Goal: Transaction & Acquisition: Purchase product/service

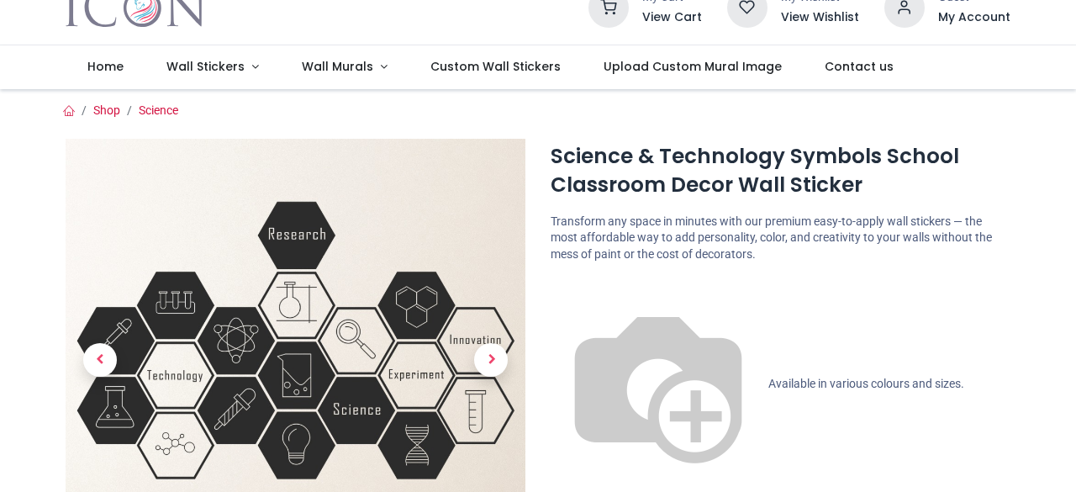
scroll to position [168, 0]
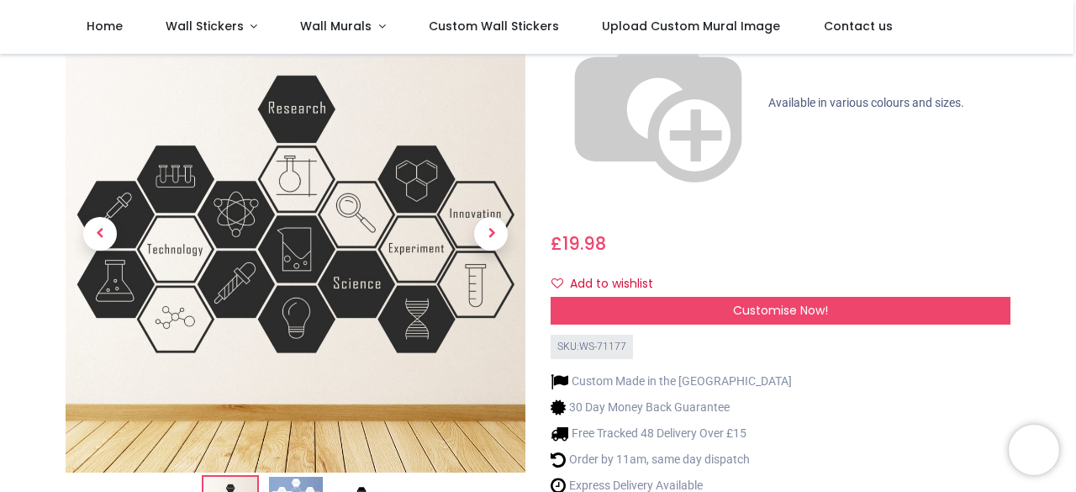
scroll to position [252, 0]
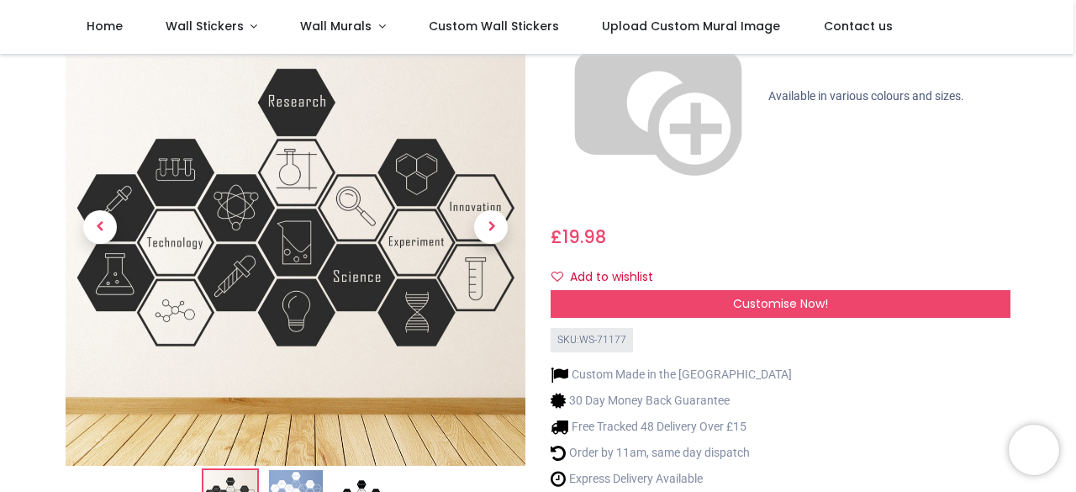
click at [365, 471] on img at bounding box center [361, 498] width 54 height 54
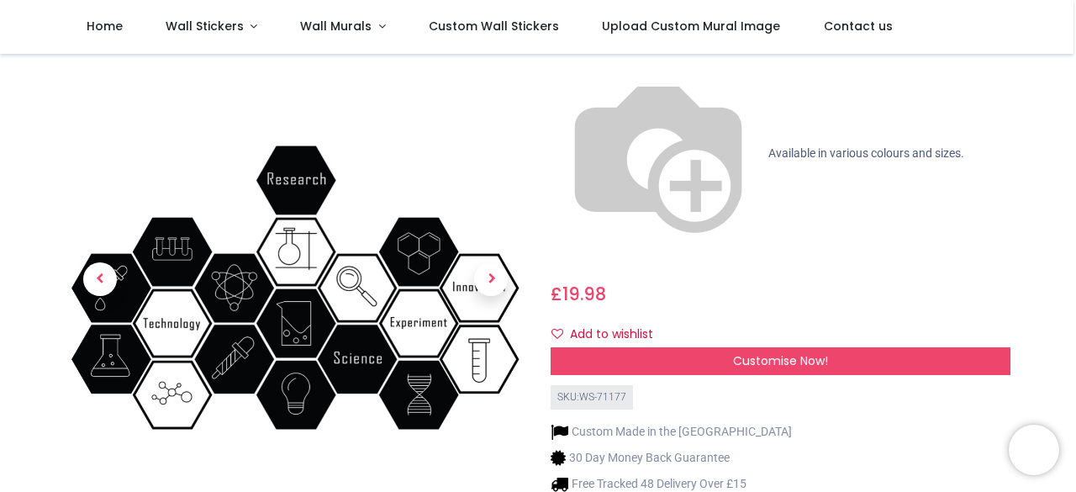
scroll to position [168, 0]
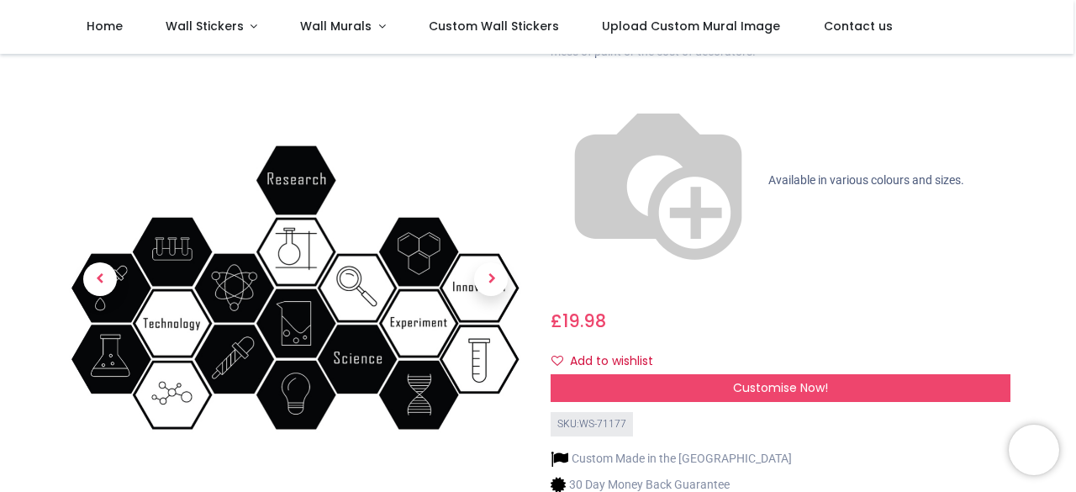
scroll to position [84, 0]
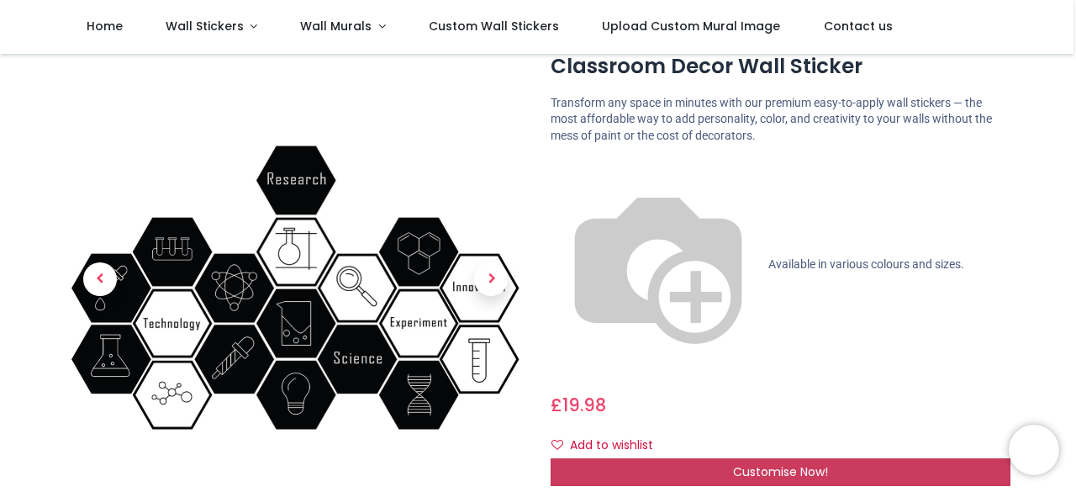
click at [736, 463] on span "Customise Now!" at bounding box center [780, 471] width 95 height 17
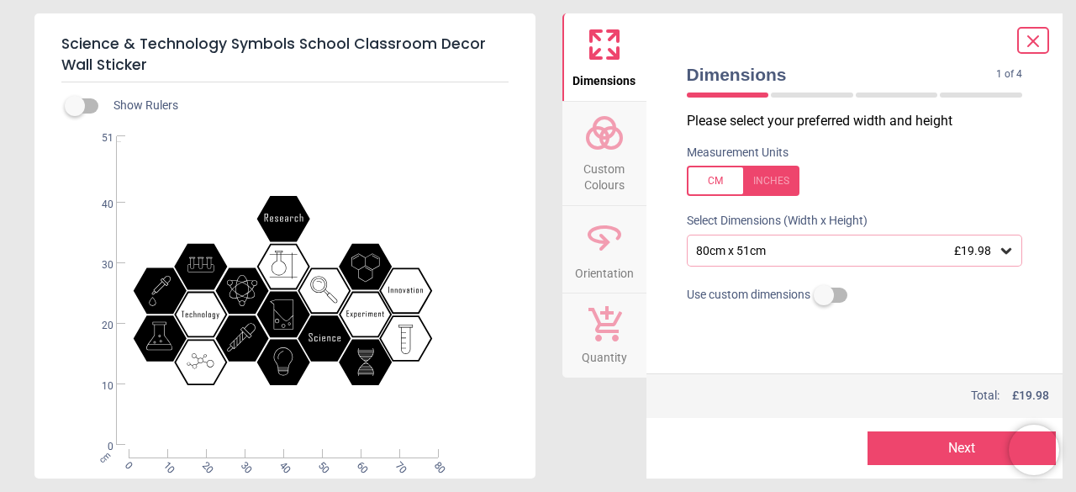
click at [1006, 250] on icon at bounding box center [1005, 250] width 17 height 17
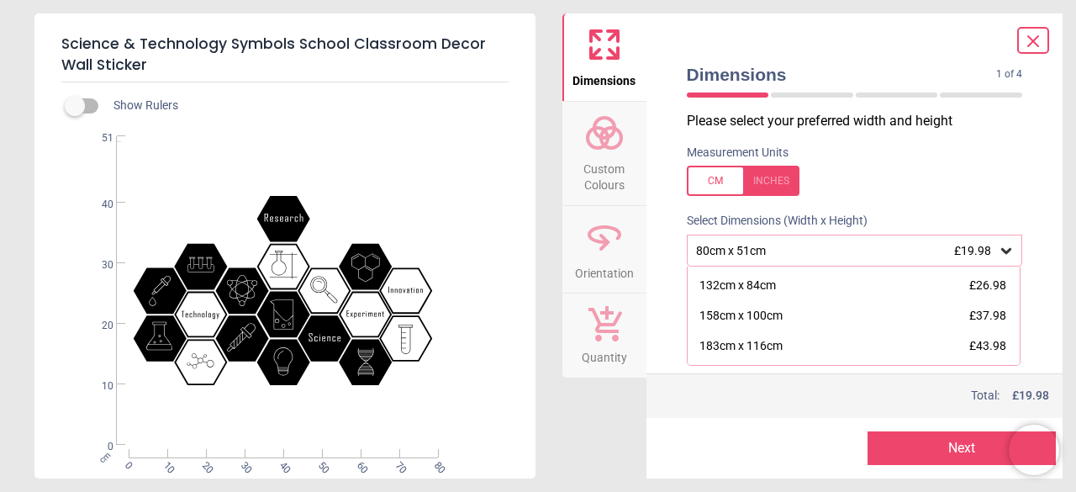
scroll to position [81, 0]
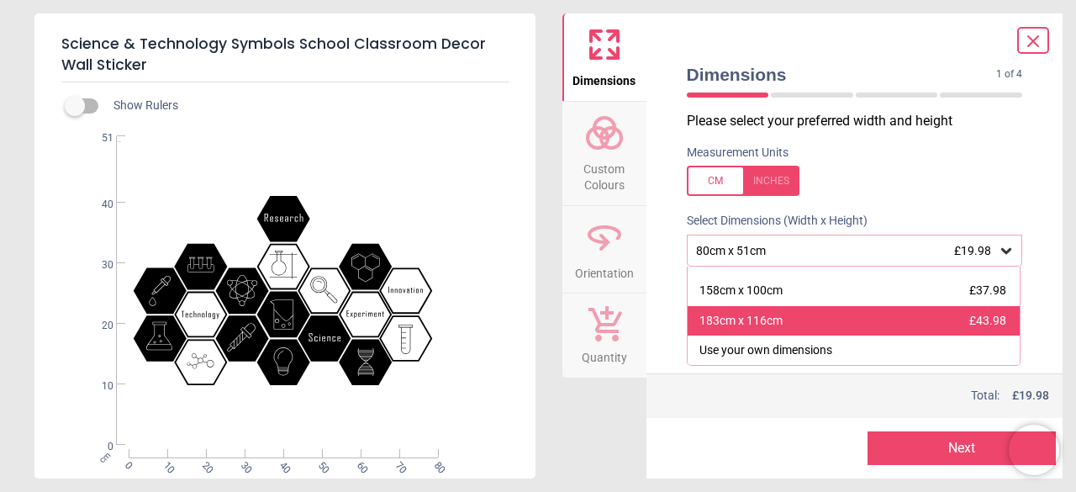
click at [787, 322] on div "183cm x 116cm £43.98" at bounding box center [853, 321] width 333 height 30
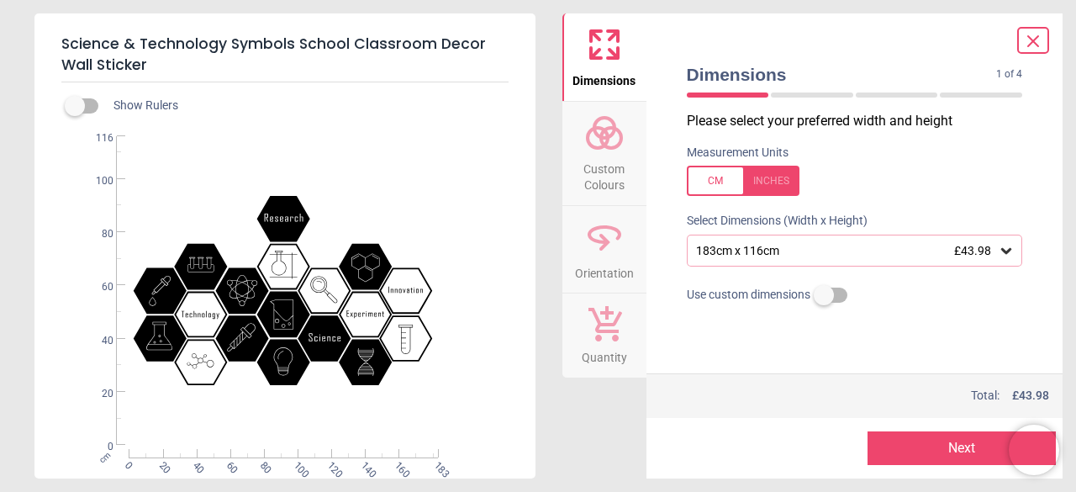
click at [769, 190] on div at bounding box center [743, 181] width 113 height 30
click at [871, 252] on div "72" x 45.7" (6ft 0" x 3ft 10") £43.98" at bounding box center [846, 251] width 304 height 14
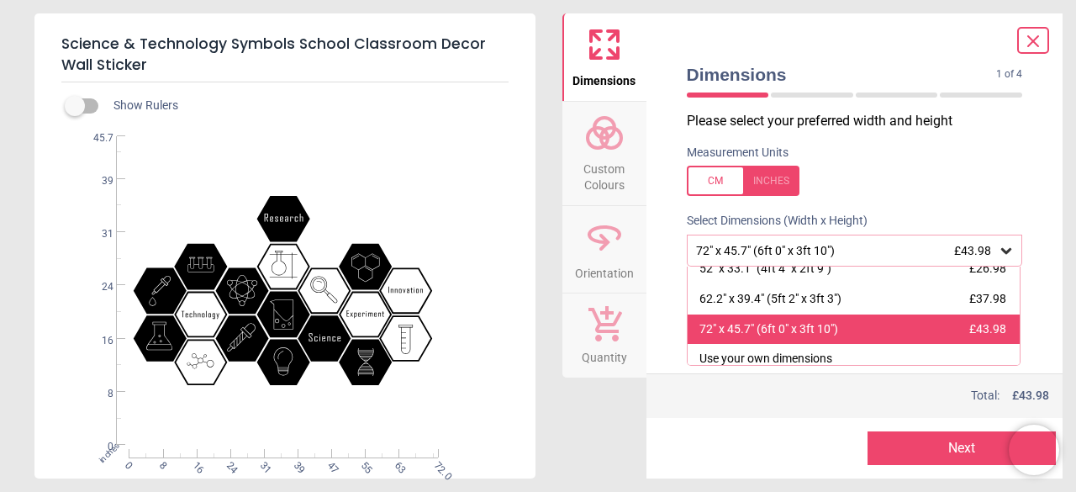
scroll to position [81, 0]
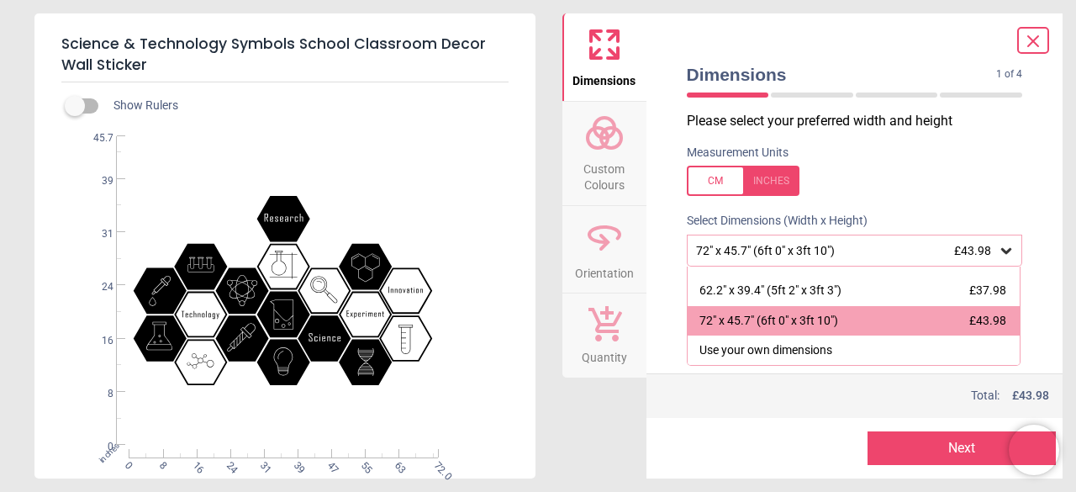
click at [862, 192] on label at bounding box center [855, 181] width 336 height 30
click at [768, 187] on div at bounding box center [743, 181] width 113 height 30
drag, startPoint x: 278, startPoint y: 293, endPoint x: 238, endPoint y: 208, distance: 94.7
click at [238, 208] on div ".st0{fill:#010101;} Created with Snap null" at bounding box center [282, 290] width 497 height 308
drag, startPoint x: 311, startPoint y: 283, endPoint x: 263, endPoint y: 316, distance: 58.0
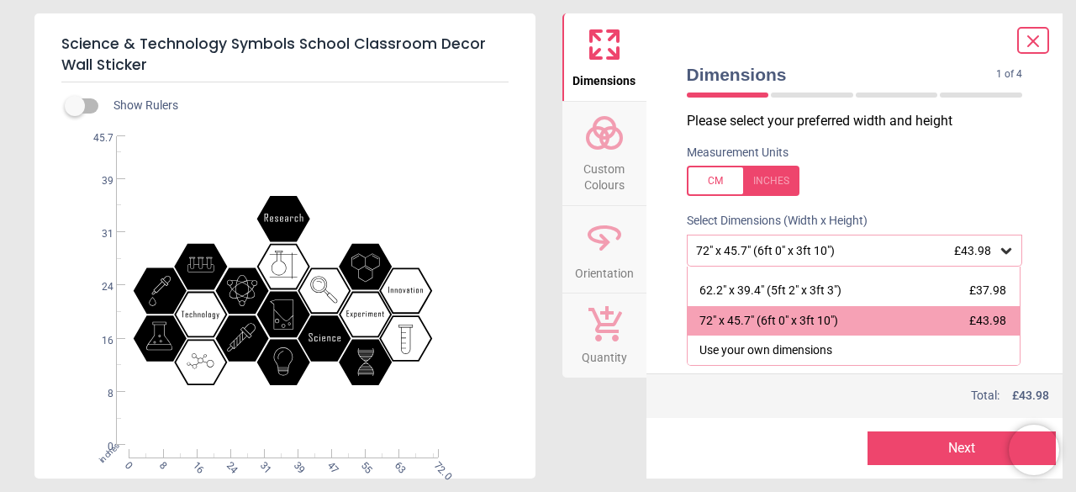
click at [263, 316] on div ".st0{fill:#010101;} Created with Snap null" at bounding box center [282, 290] width 497 height 308
click at [696, 398] on div "Total: £ 43.98" at bounding box center [867, 395] width 365 height 17
click at [1029, 300] on div "Use custom dimensions" at bounding box center [854, 295] width 363 height 30
click at [988, 179] on label at bounding box center [855, 181] width 336 height 30
click at [768, 174] on div at bounding box center [743, 181] width 113 height 30
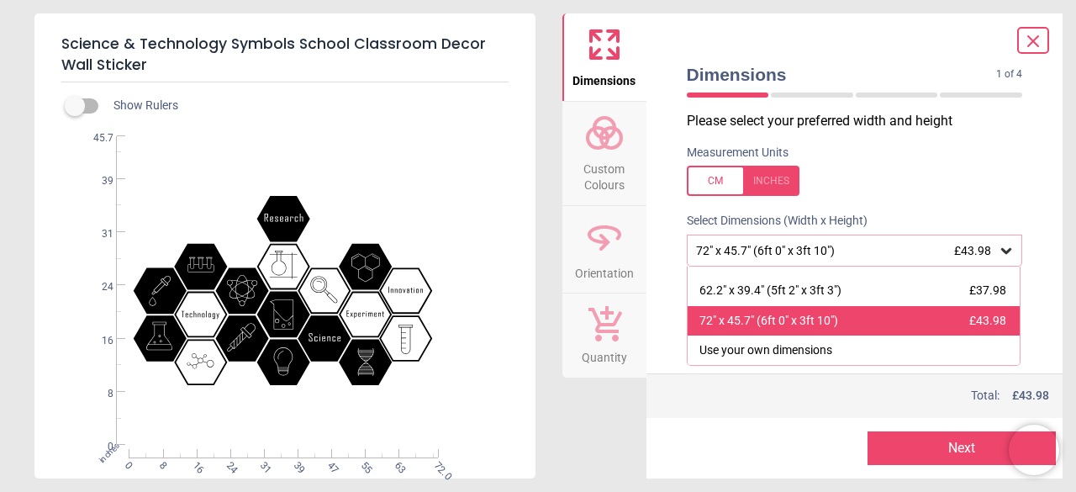
click at [984, 326] on span "£43.98" at bounding box center [987, 319] width 37 height 13
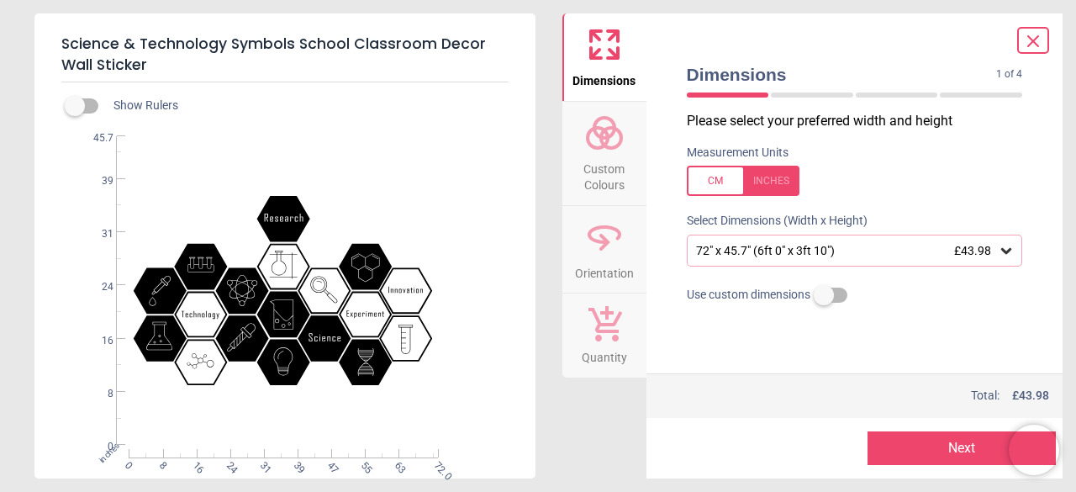
click at [886, 343] on div at bounding box center [854, 331] width 363 height 42
